Goal: Understand process/instructions

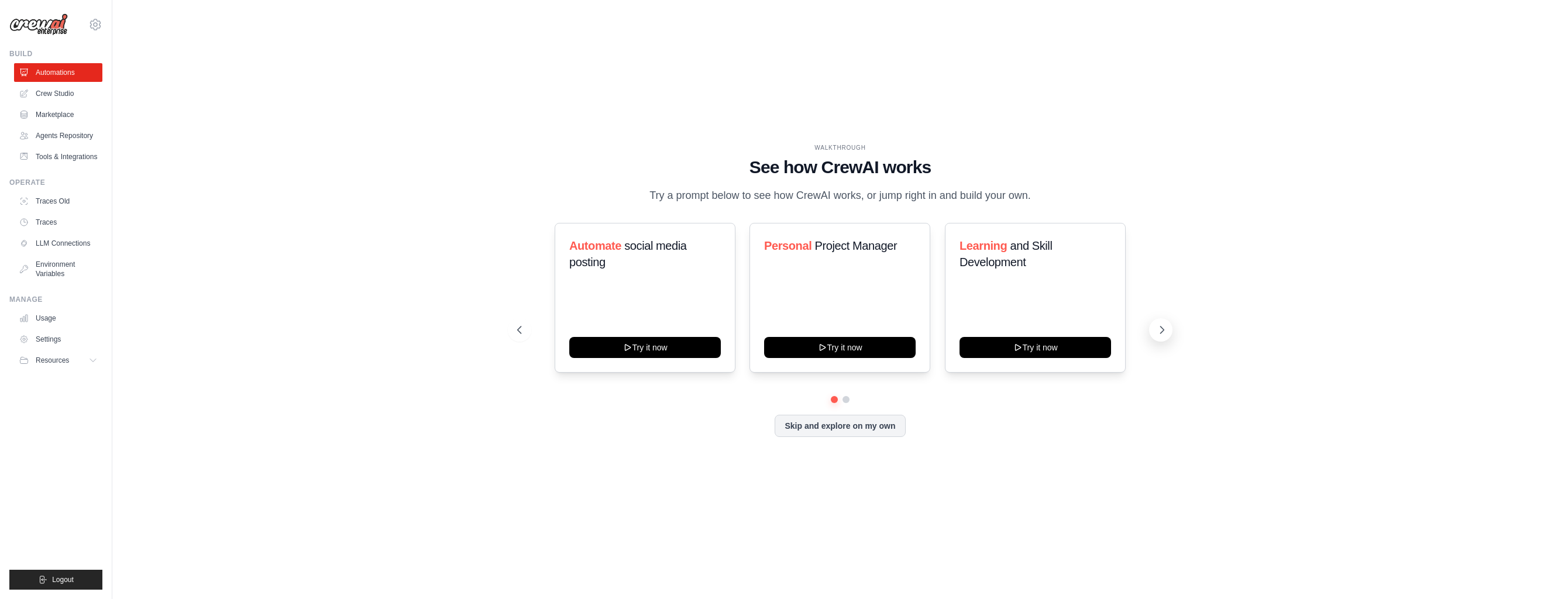
click at [1170, 327] on button at bounding box center [1161, 330] width 24 height 24
click at [1163, 332] on icon at bounding box center [1162, 330] width 12 height 12
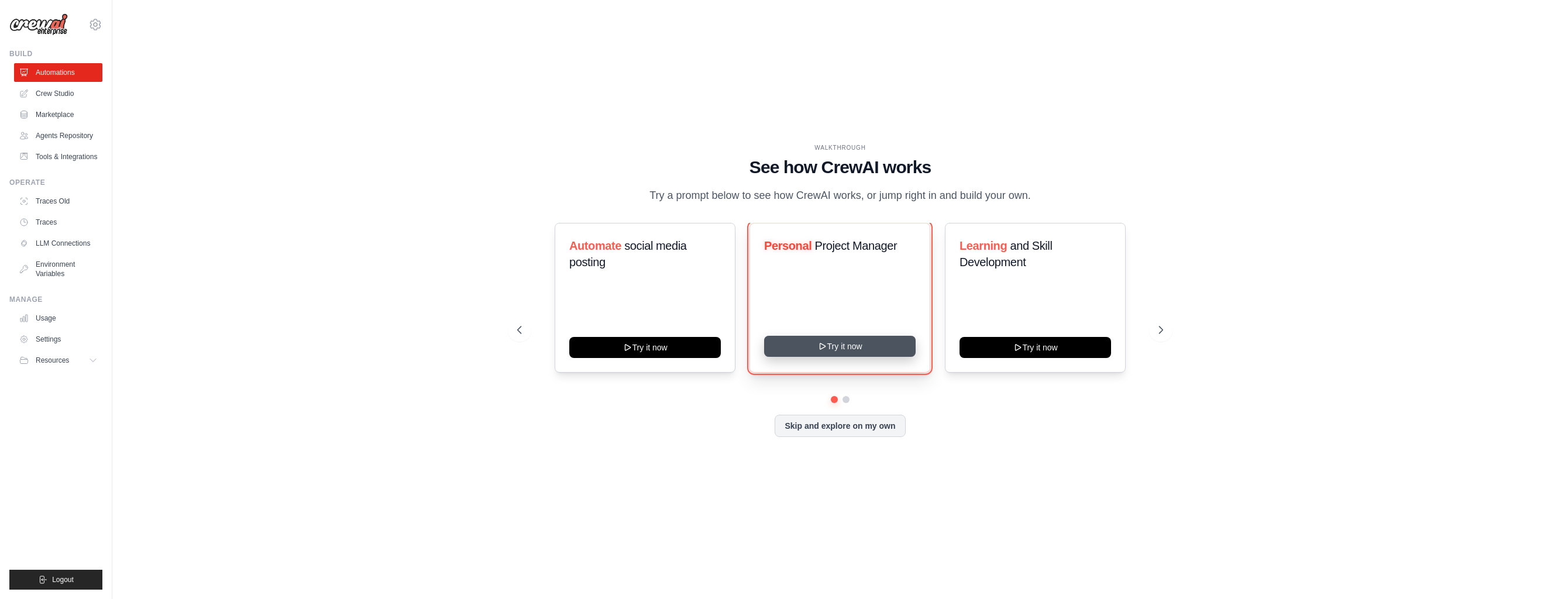
click at [844, 346] on button "Try it now" at bounding box center [840, 346] width 151 height 21
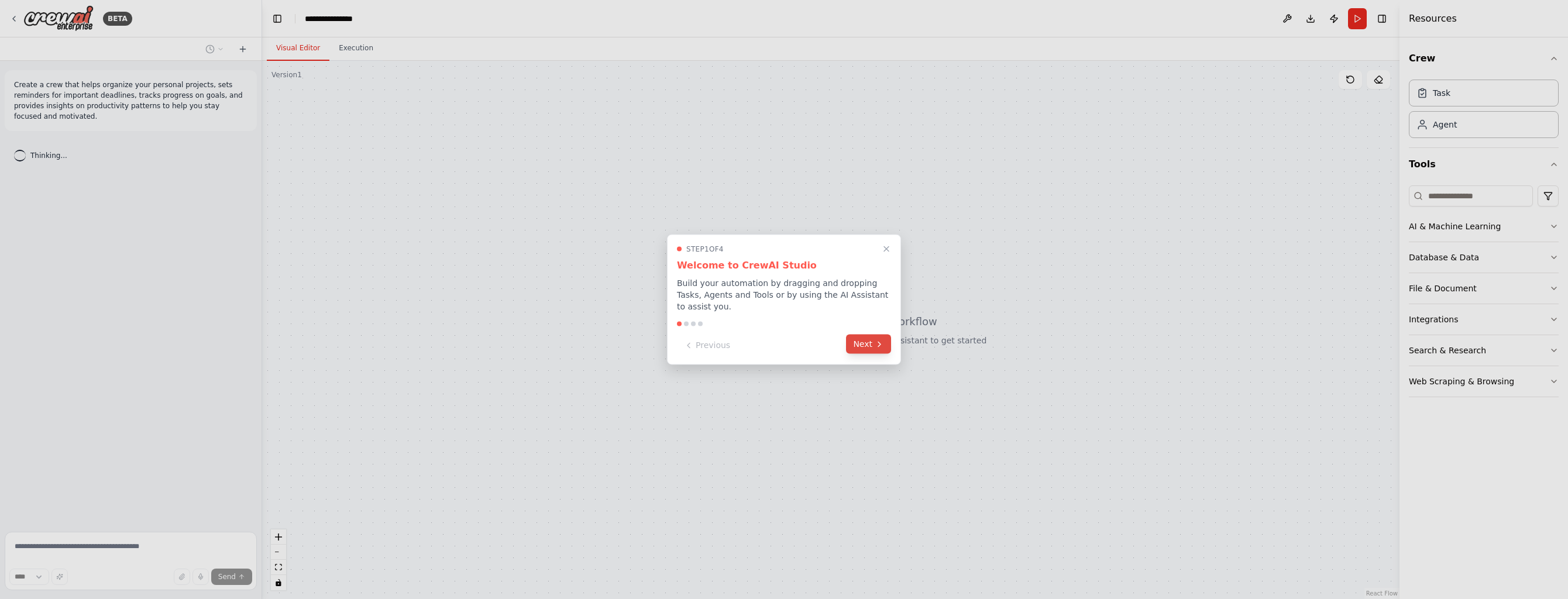
click at [869, 339] on button "Next" at bounding box center [867, 344] width 45 height 19
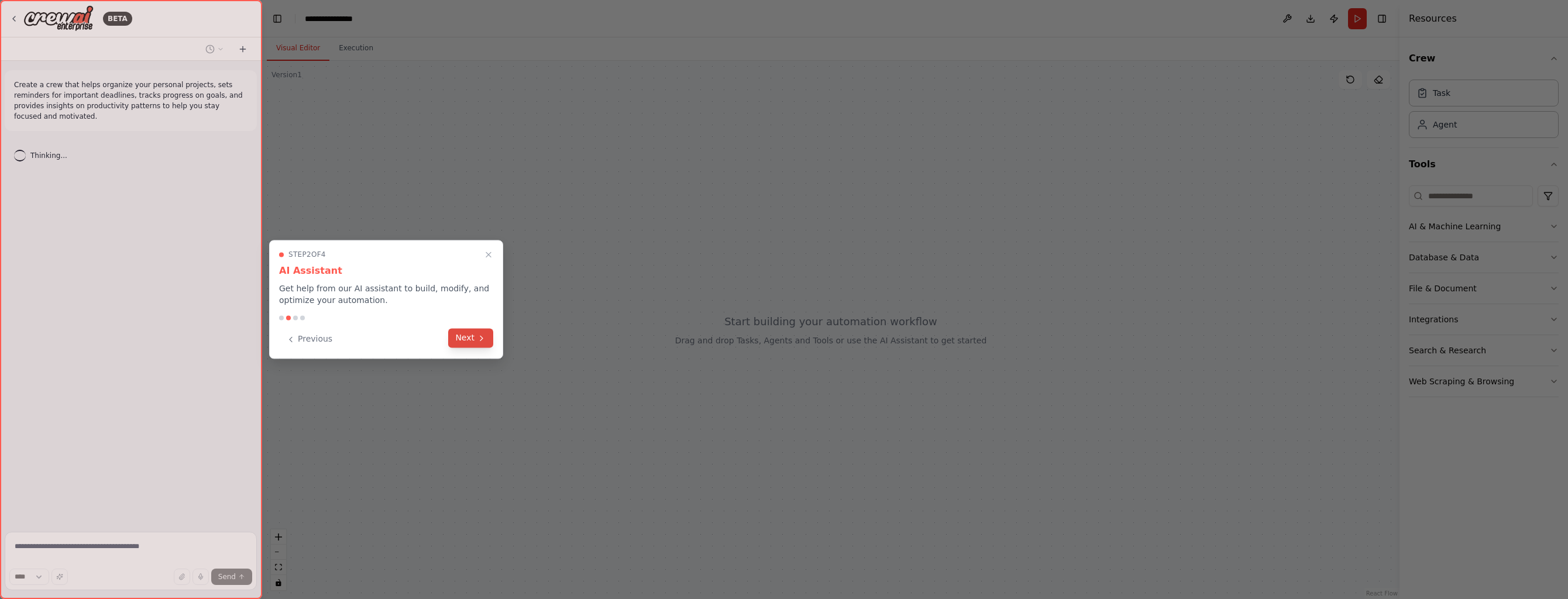
click at [468, 335] on button "Next" at bounding box center [470, 337] width 45 height 19
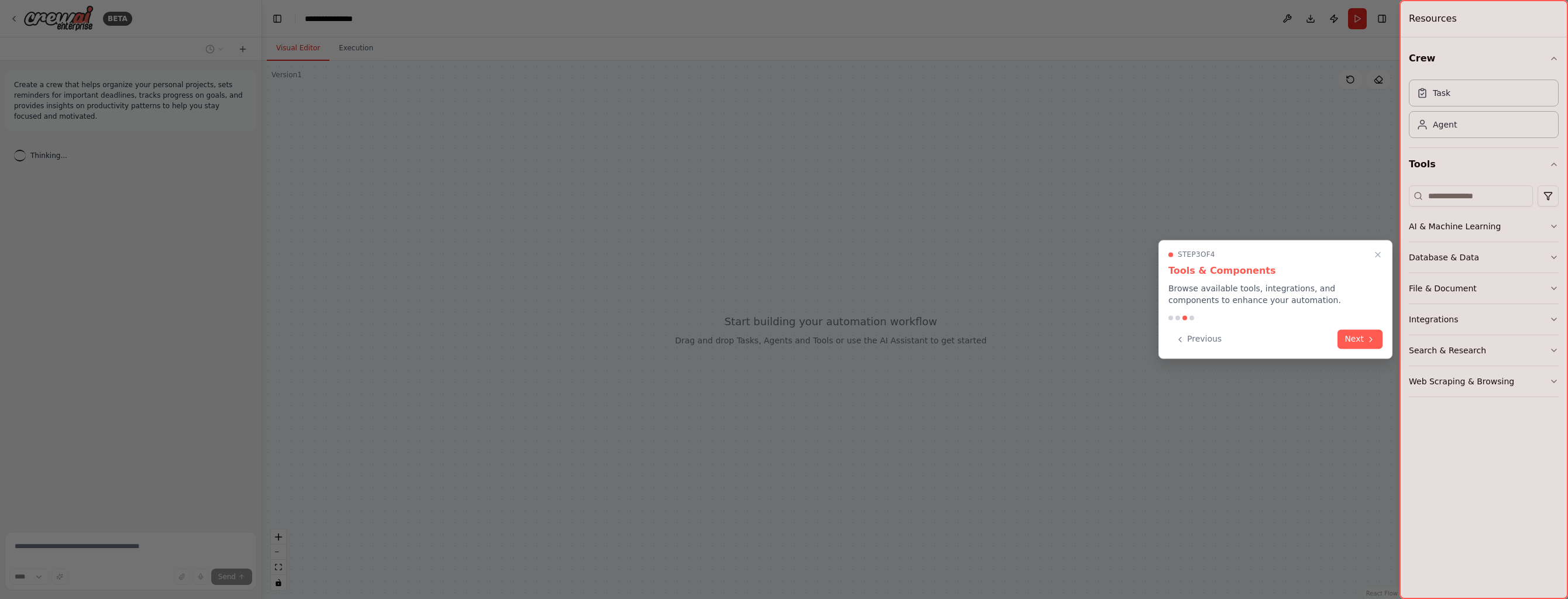
click at [1164, 282] on div "Step 3 of 4 Tools & Components Browse available tools, integrations, and compon…" at bounding box center [1275, 298] width 234 height 118
click at [1160, 278] on div "Step 3 of 4 Tools & Components Browse available tools, integrations, and compon…" at bounding box center [1275, 298] width 234 height 118
click at [1161, 278] on div "Step 3 of 4 Tools & Components Browse available tools, integrations, and compon…" at bounding box center [1275, 298] width 234 height 118
click at [1370, 336] on icon at bounding box center [1369, 339] width 9 height 9
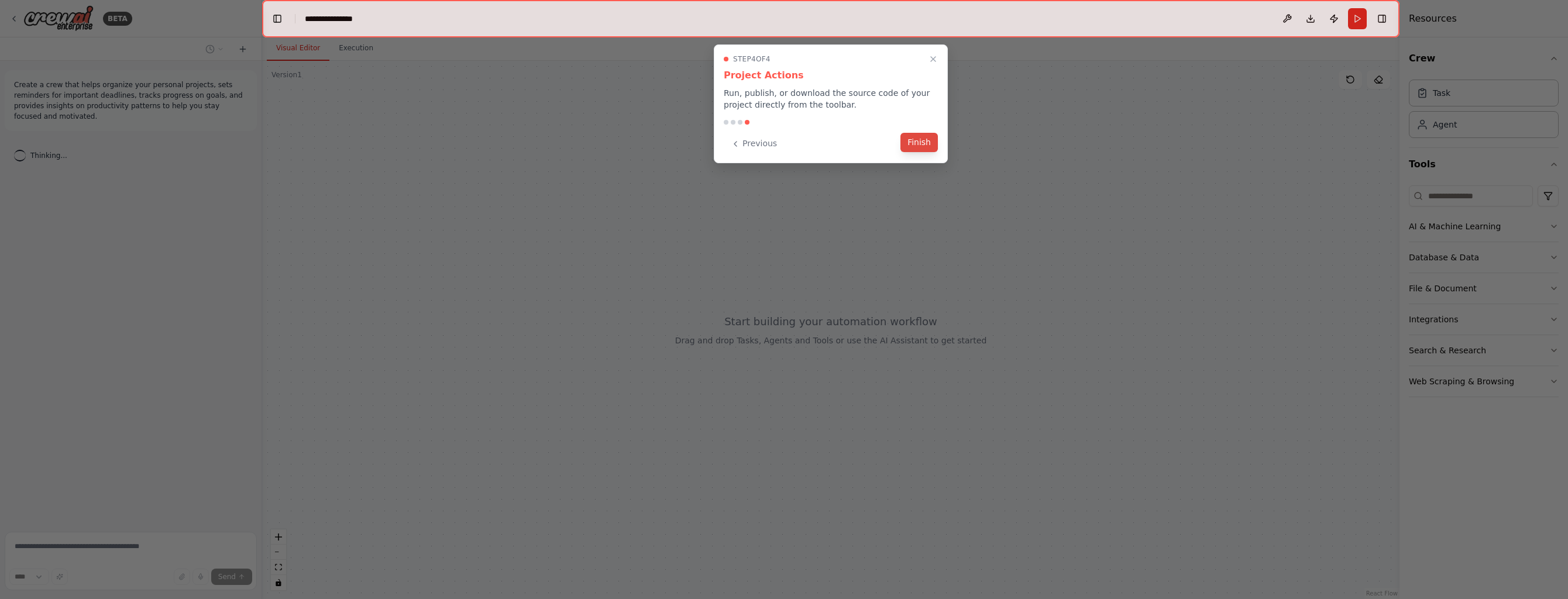
click at [916, 140] on button "Finish" at bounding box center [919, 142] width 38 height 19
